Goal: Task Accomplishment & Management: Complete application form

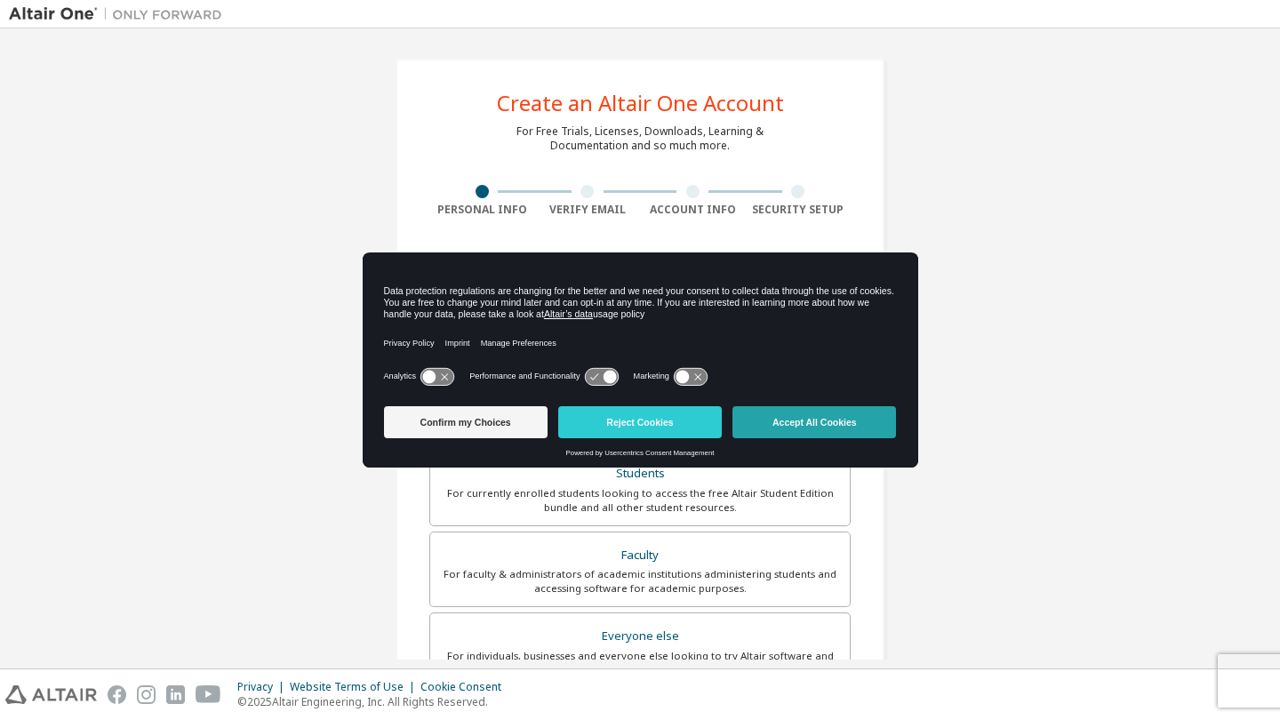
click at [809, 432] on button "Accept All Cookies" at bounding box center [814, 422] width 164 height 32
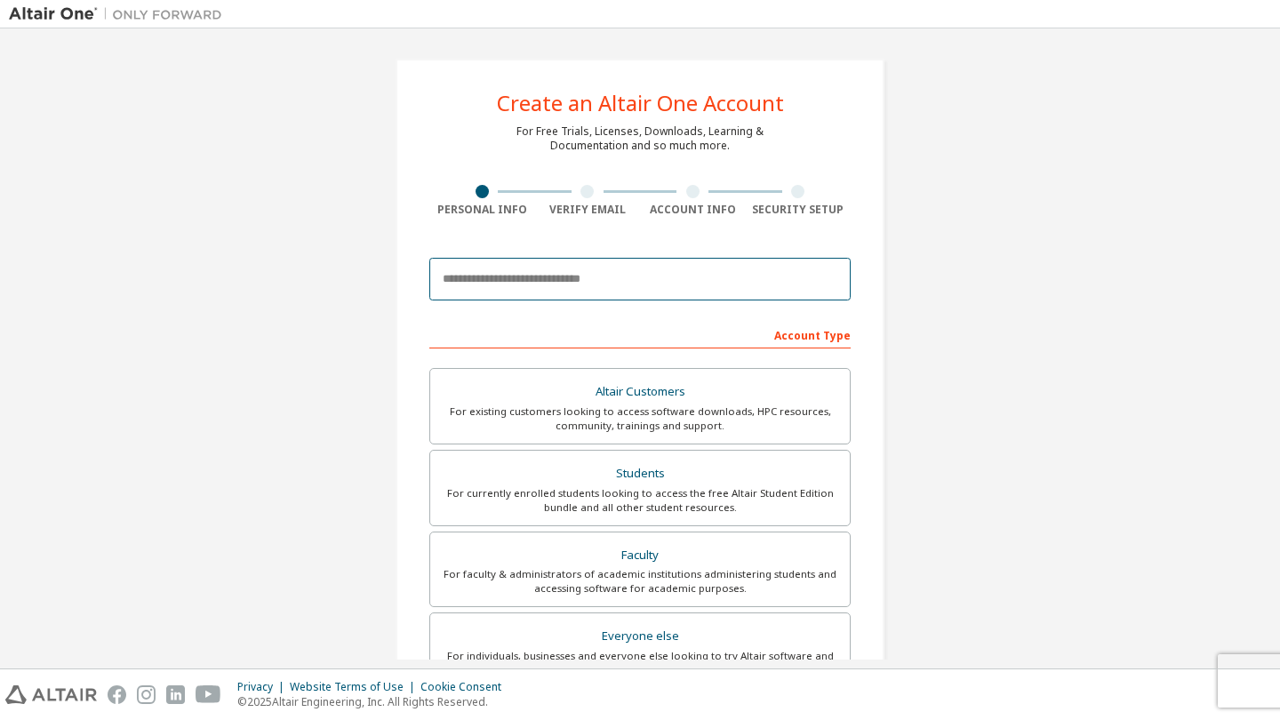
click at [628, 278] on input "email" at bounding box center [639, 279] width 421 height 43
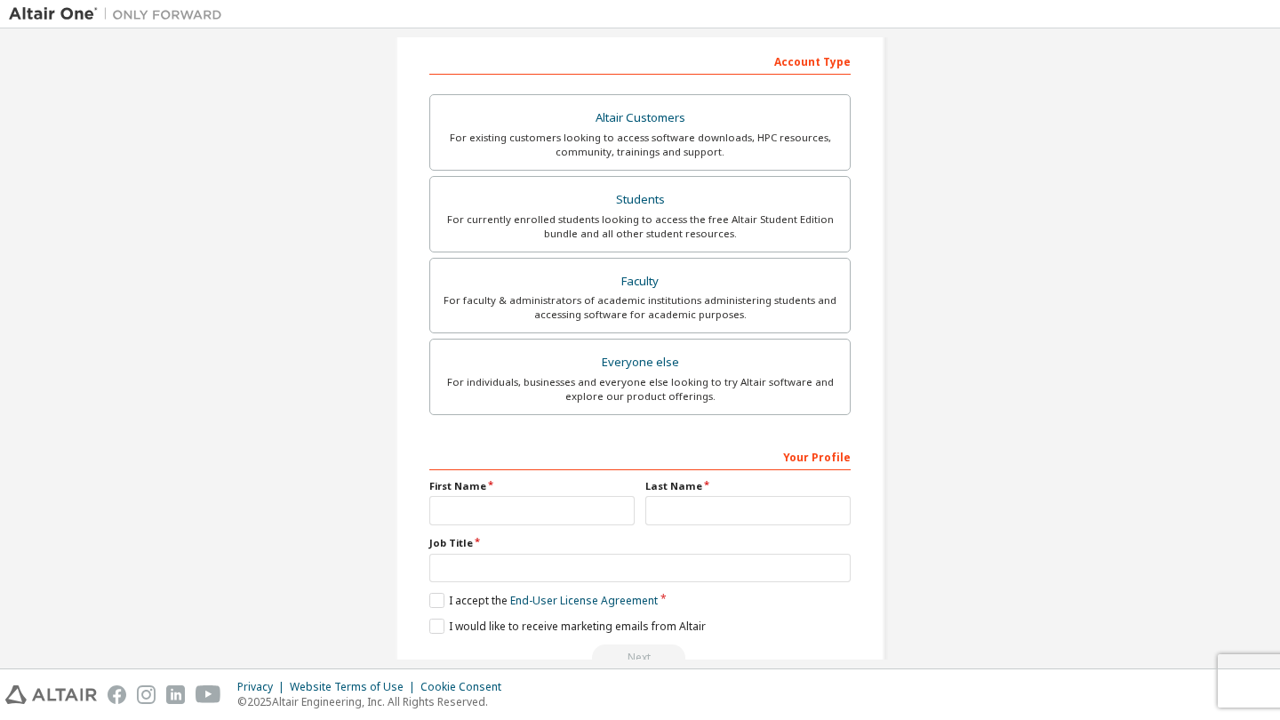
scroll to position [303, 0]
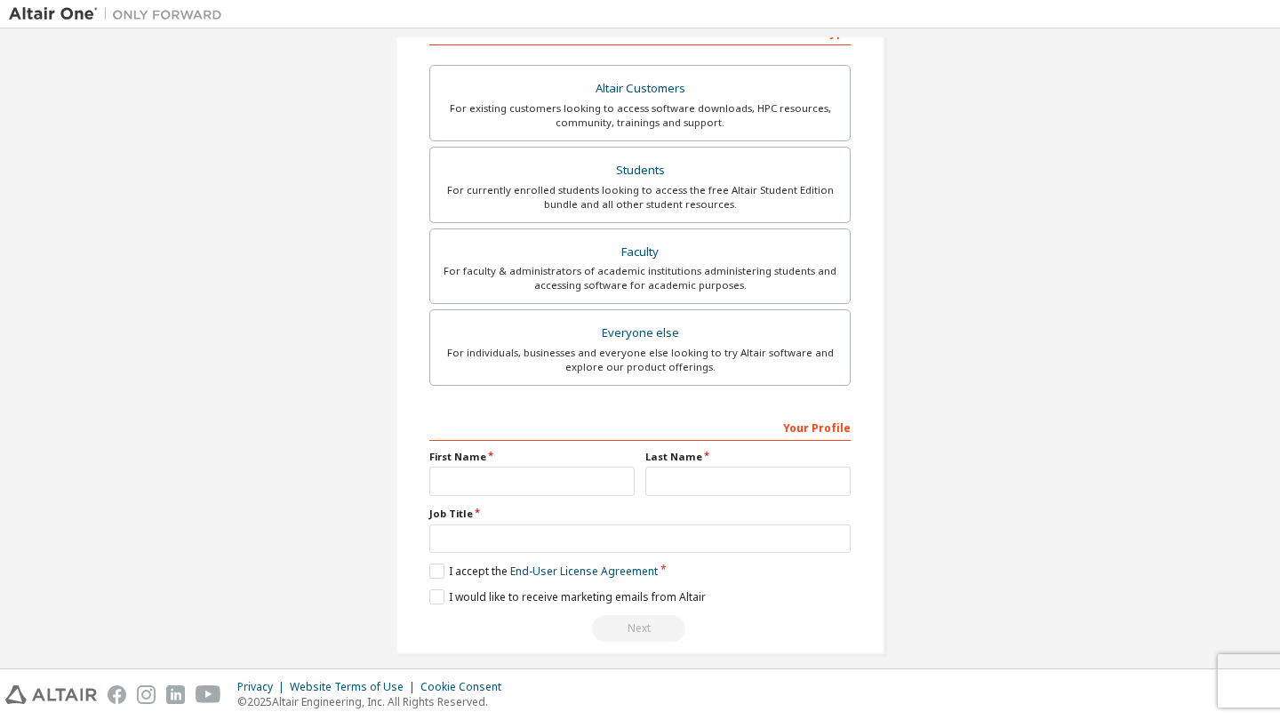
type input "**********"
type input "***"
type input "********"
type input "*******"
click at [429, 572] on label "I accept the End-User License Agreement" at bounding box center [543, 570] width 228 height 15
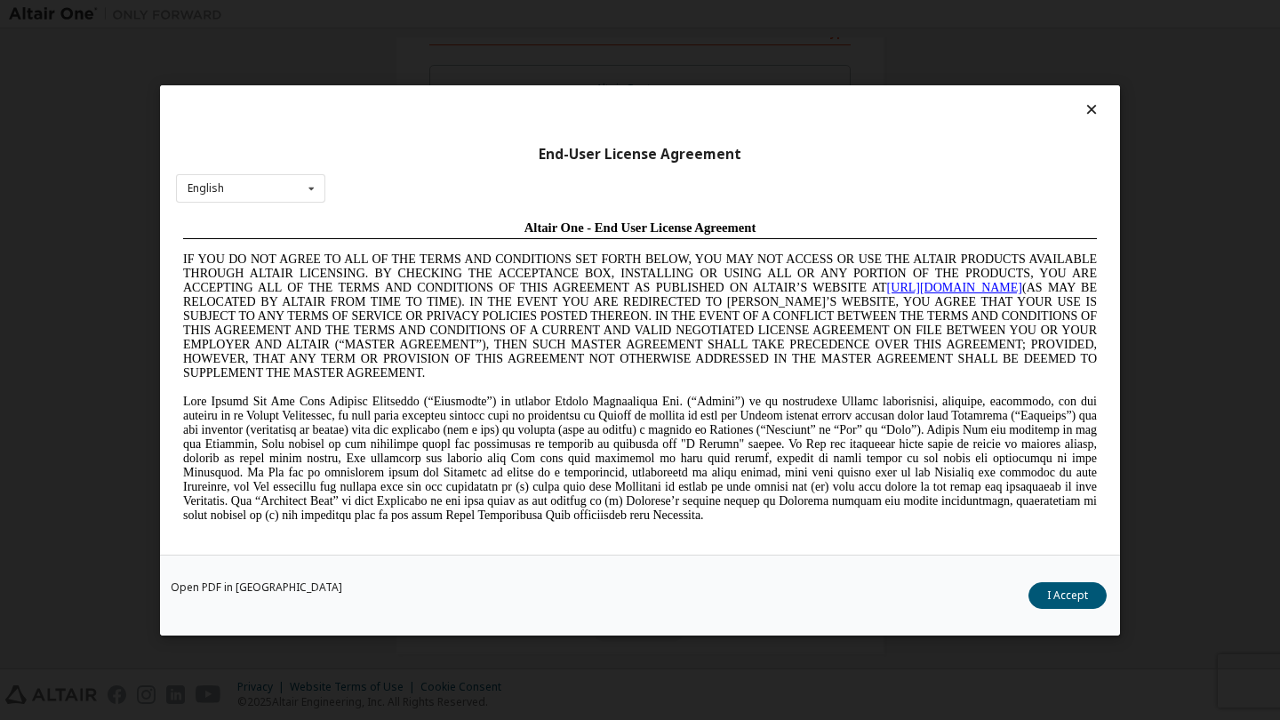
scroll to position [0, 0]
click at [1066, 603] on button "I Accept" at bounding box center [1067, 595] width 78 height 27
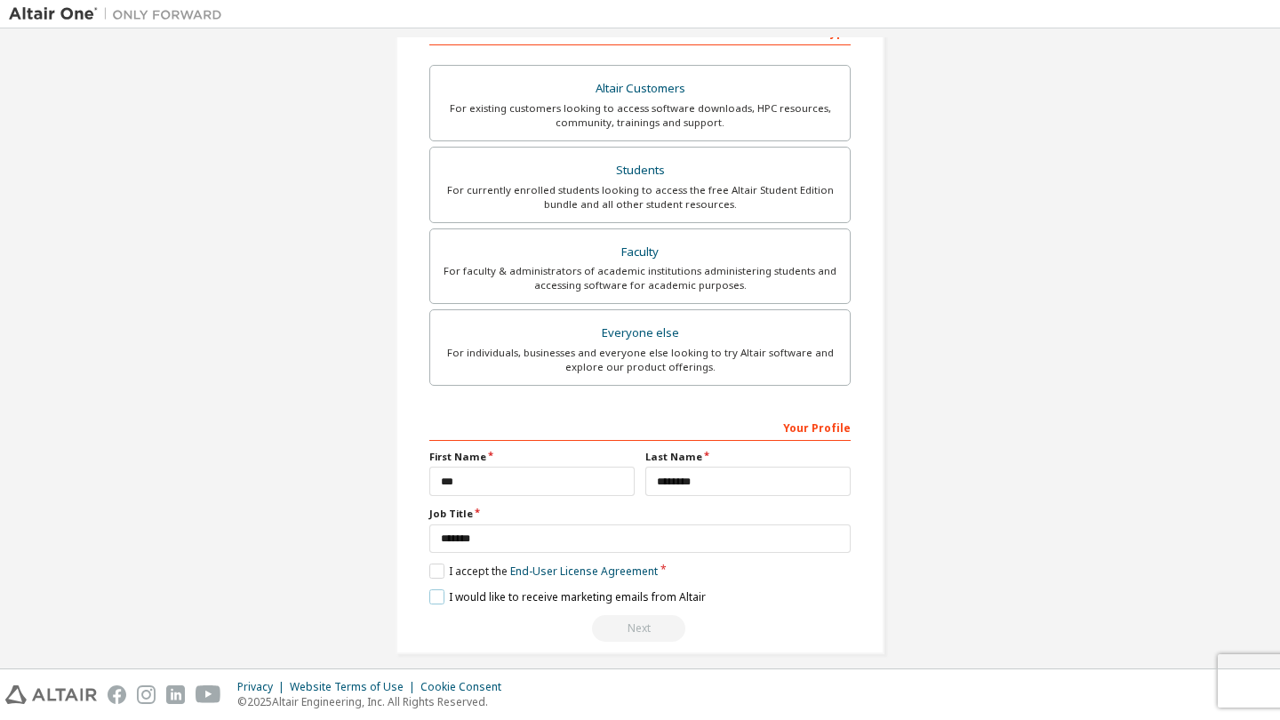
click at [441, 601] on label "I would like to receive marketing emails from Altair" at bounding box center [567, 596] width 276 height 15
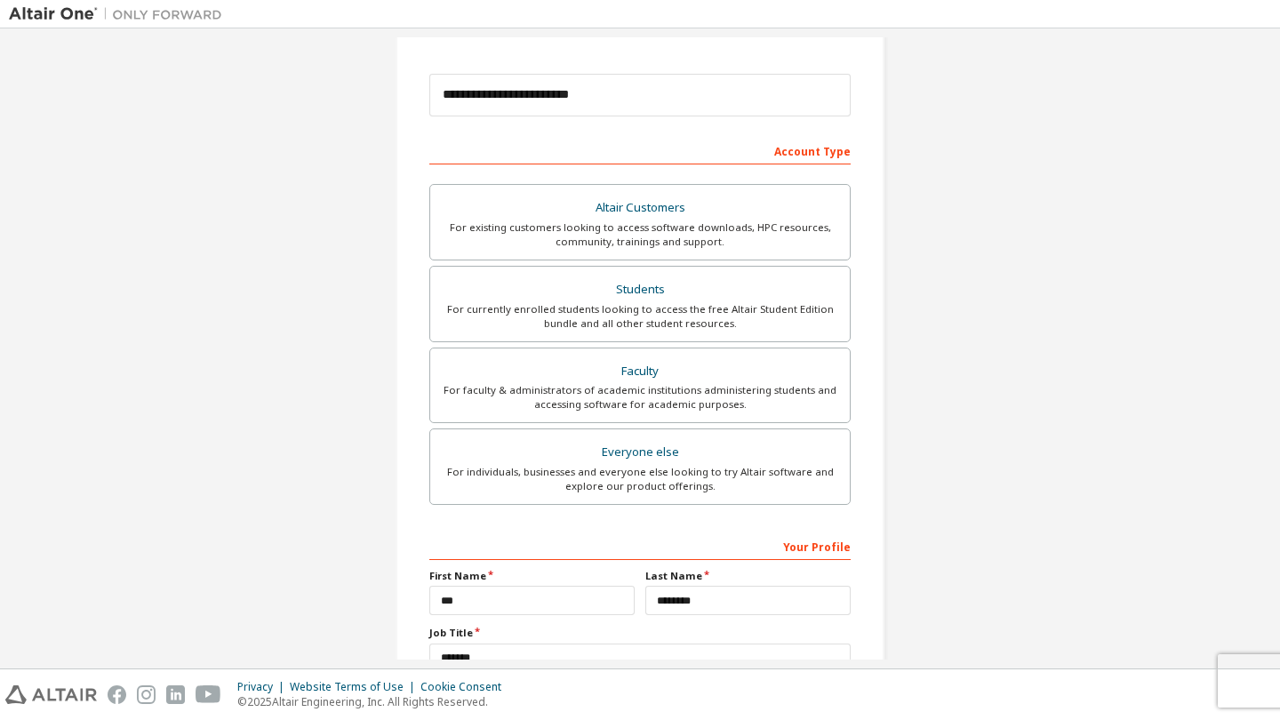
scroll to position [164, 0]
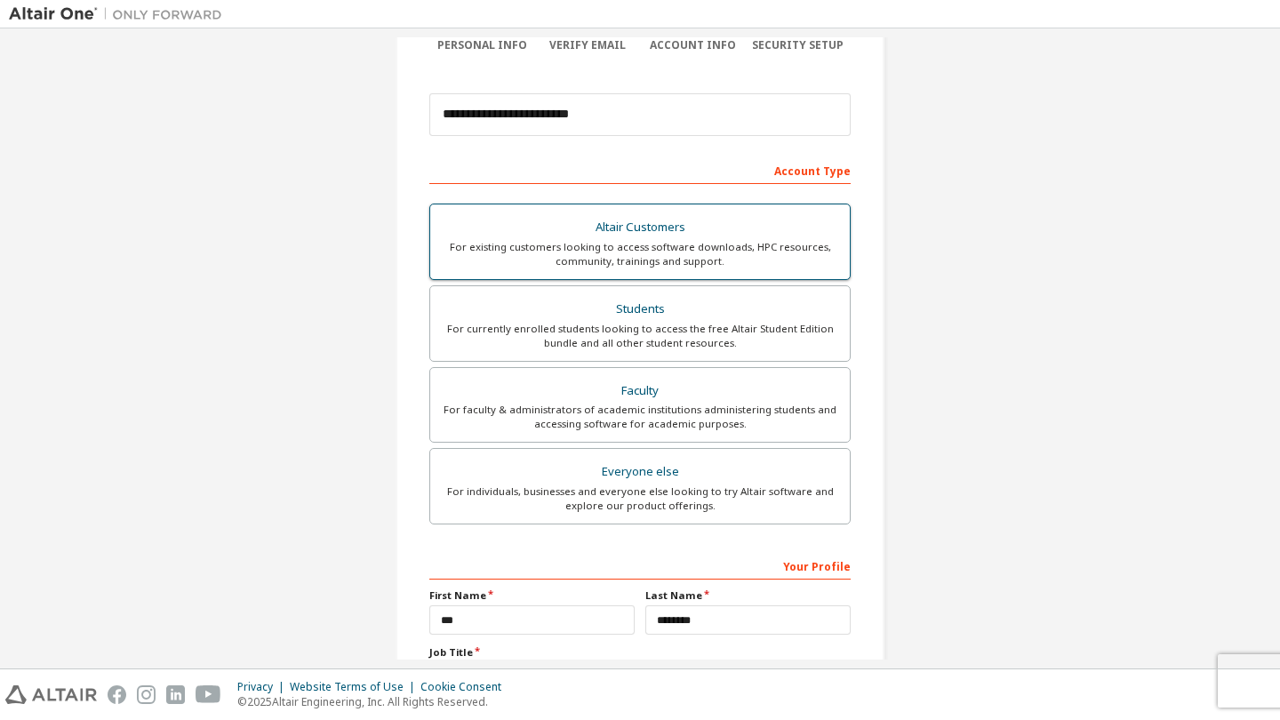
click at [646, 265] on div "For existing customers looking to access software downloads, HPC resources, com…" at bounding box center [640, 254] width 398 height 28
click at [651, 343] on div "For currently enrolled students looking to access the free Altair Student Editi…" at bounding box center [640, 336] width 398 height 28
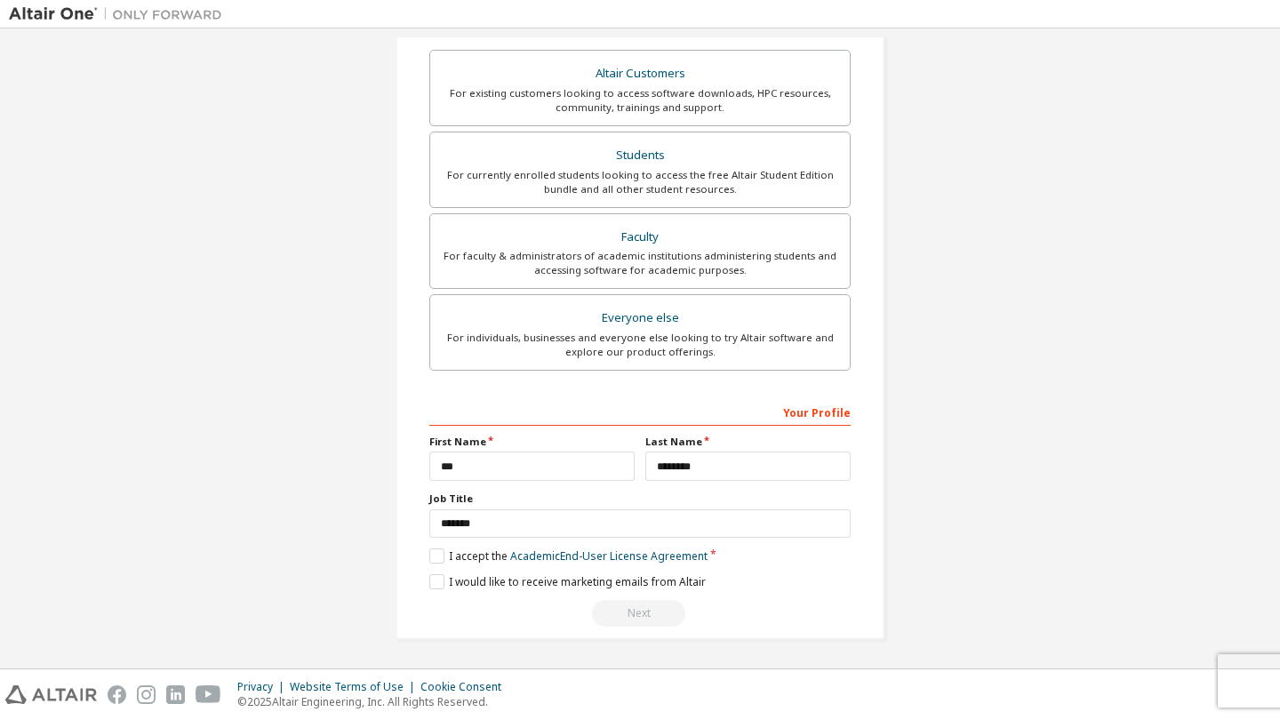
scroll to position [317, 0]
click at [433, 567] on div "**********" at bounding box center [639, 513] width 421 height 230
click at [433, 560] on label "I accept the Academic End-User License Agreement" at bounding box center [568, 556] width 278 height 15
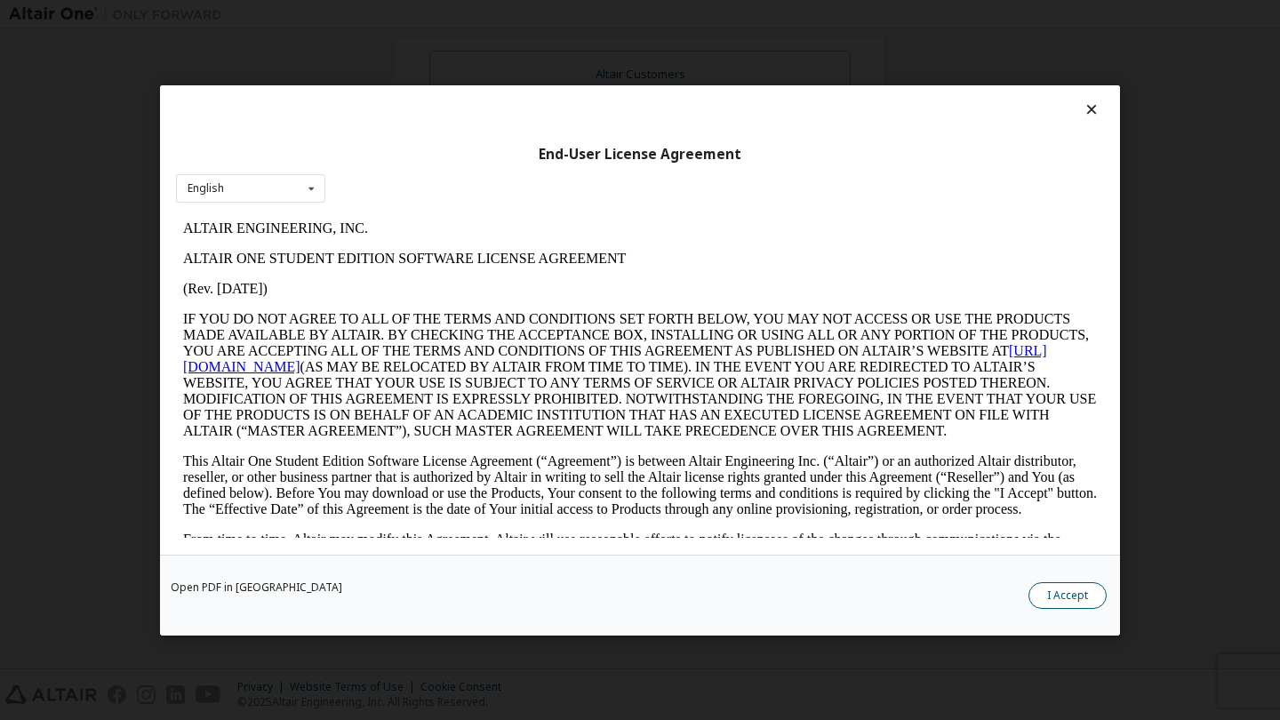
scroll to position [0, 0]
click at [1058, 582] on button "I Accept" at bounding box center [1067, 595] width 78 height 27
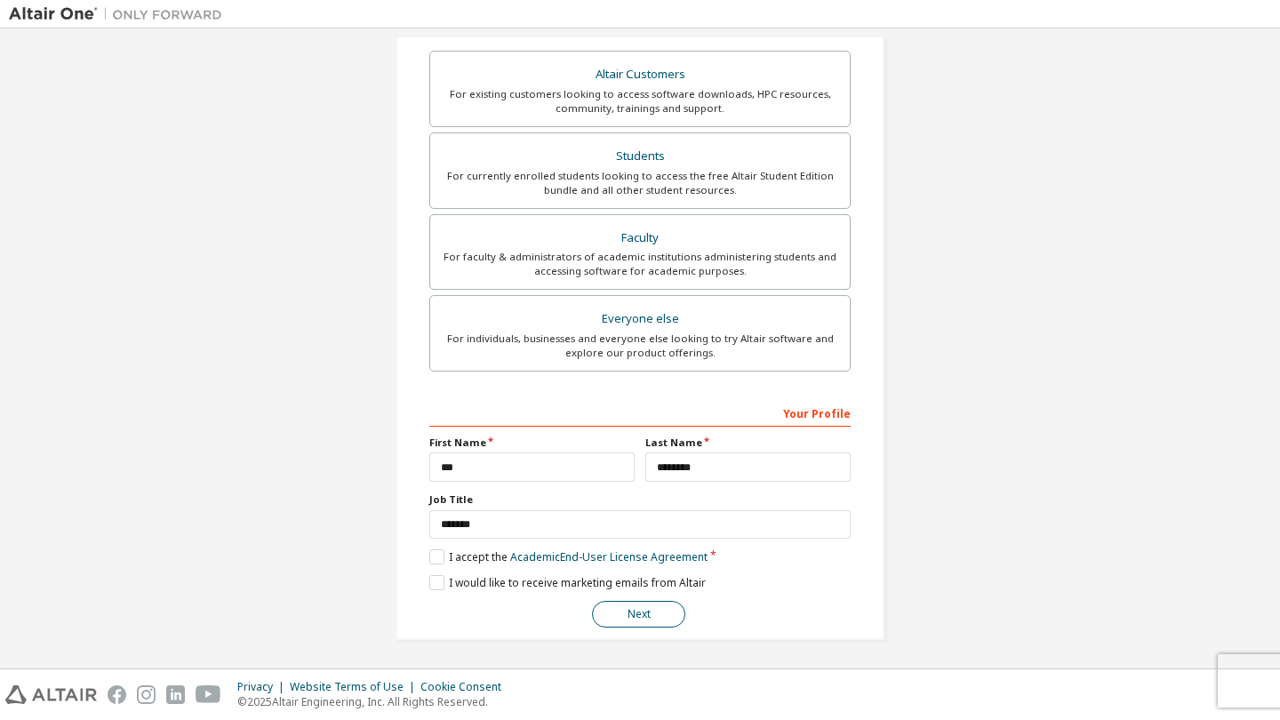
click at [604, 613] on button "Next" at bounding box center [638, 614] width 93 height 27
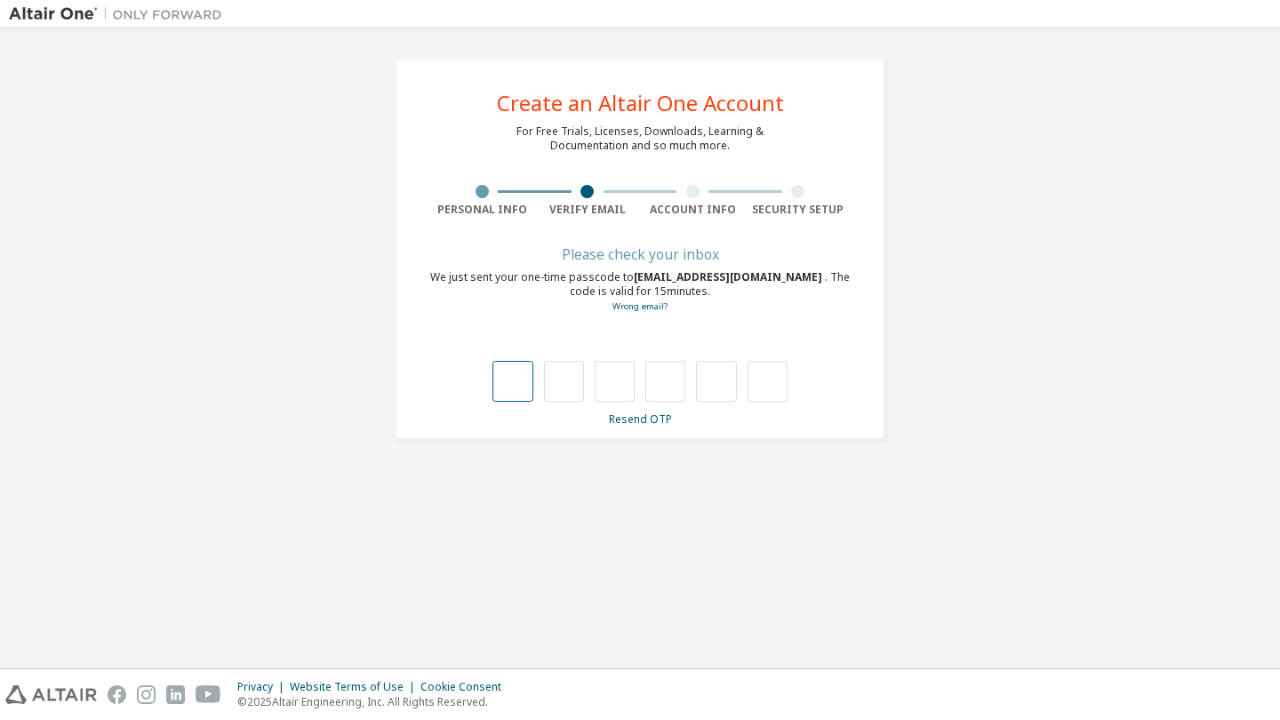
type input "*"
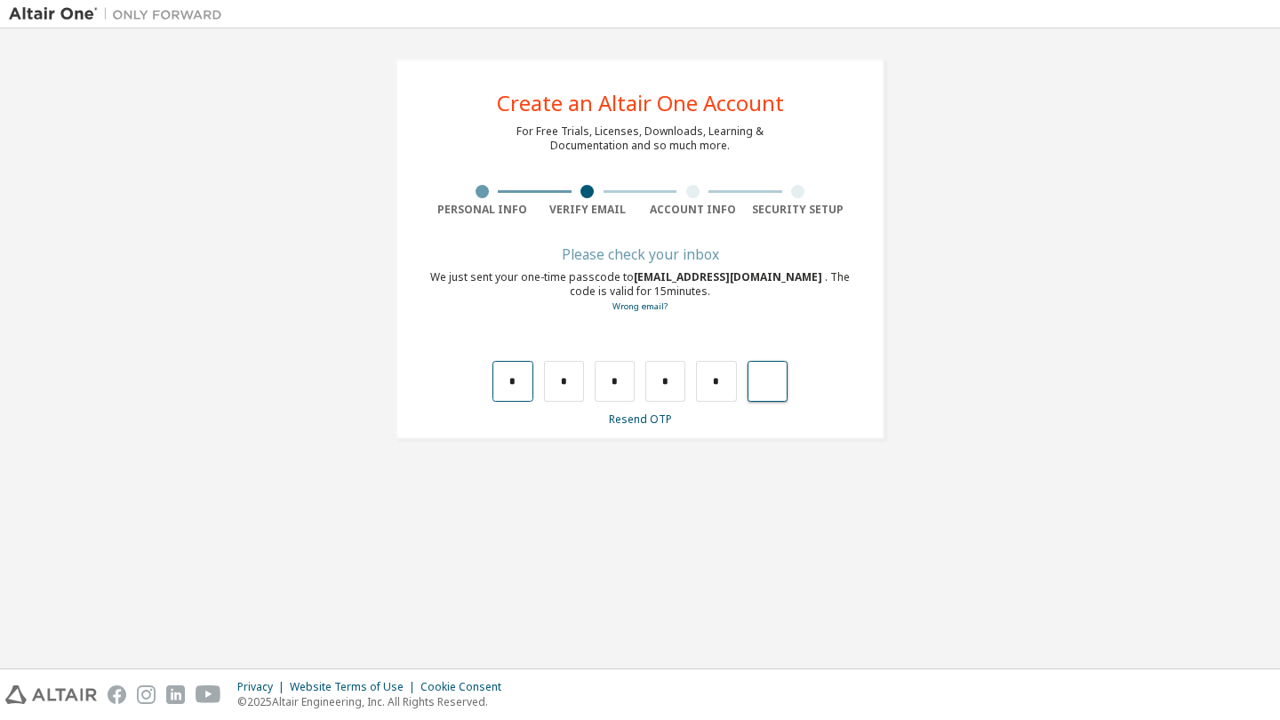
type input "*"
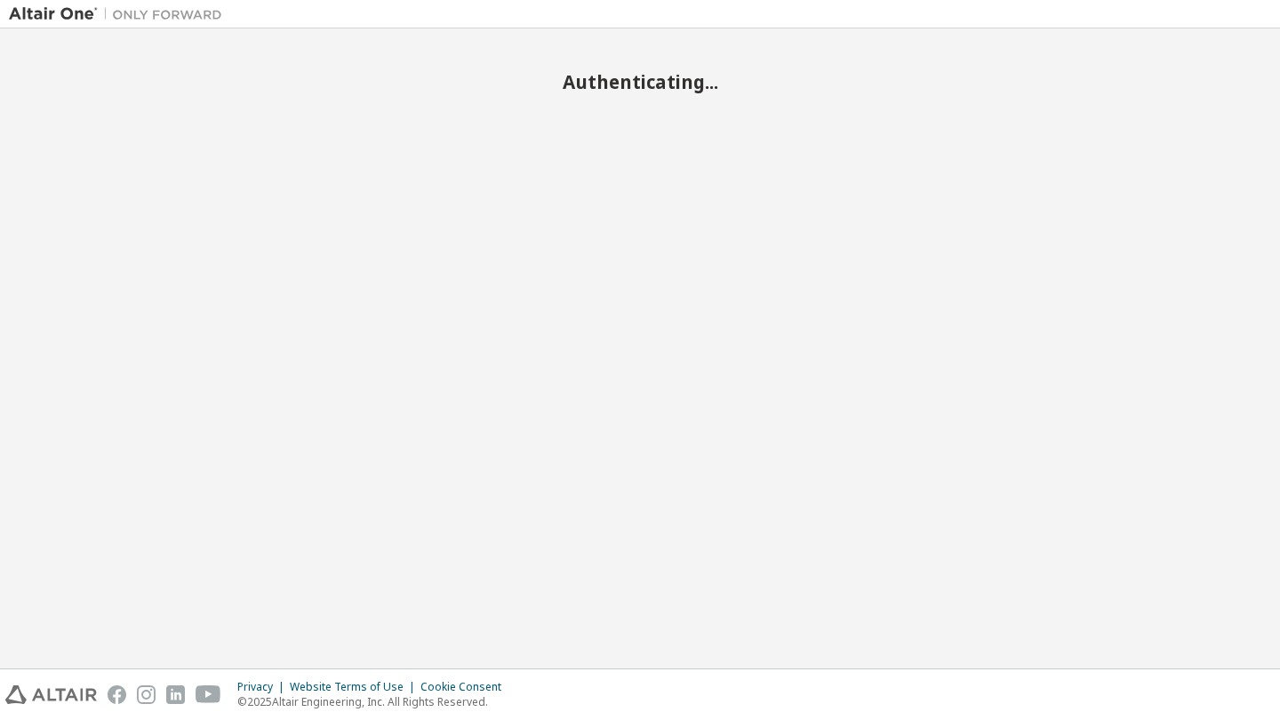
click at [670, 75] on h2 "Authenticating..." at bounding box center [640, 81] width 1262 height 23
click at [627, 187] on div "Authenticating..." at bounding box center [640, 348] width 1262 height 622
click at [672, 85] on h2 "Authenticating..." at bounding box center [640, 81] width 1262 height 23
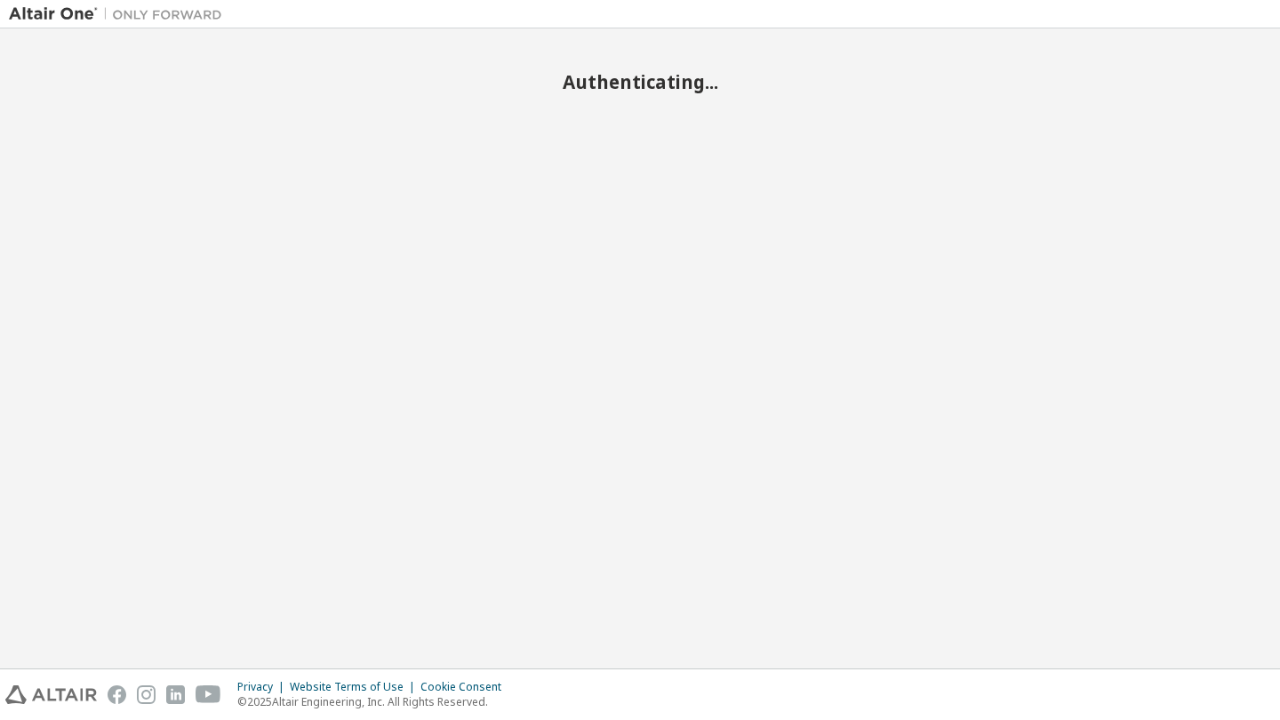
click at [672, 85] on h2 "Authenticating..." at bounding box center [640, 81] width 1262 height 23
click at [68, 15] on img at bounding box center [120, 14] width 222 height 18
